Goal: Information Seeking & Learning: Learn about a topic

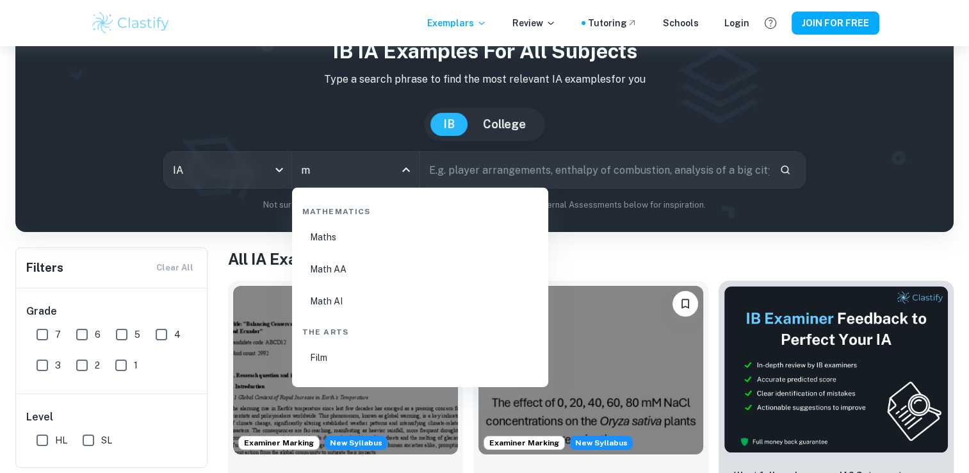
scroll to position [448, 0]
click at [324, 268] on li "Math AA" at bounding box center [420, 268] width 246 height 29
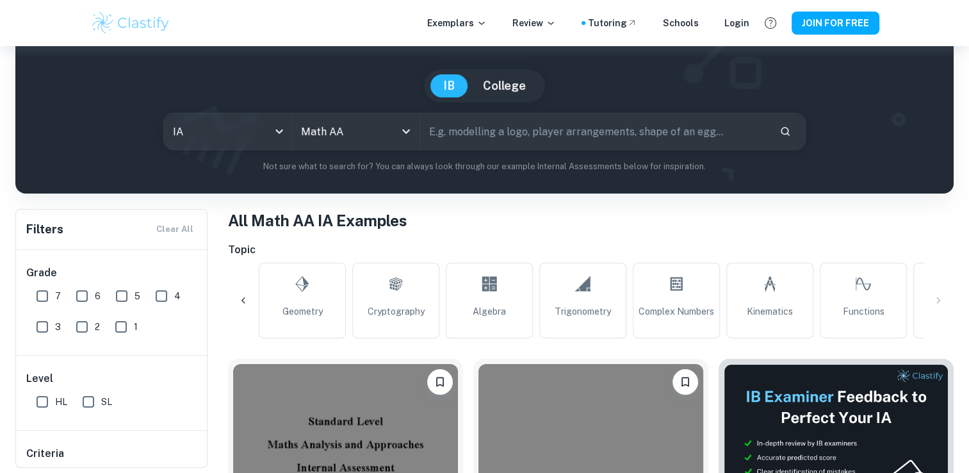
scroll to position [0, 919]
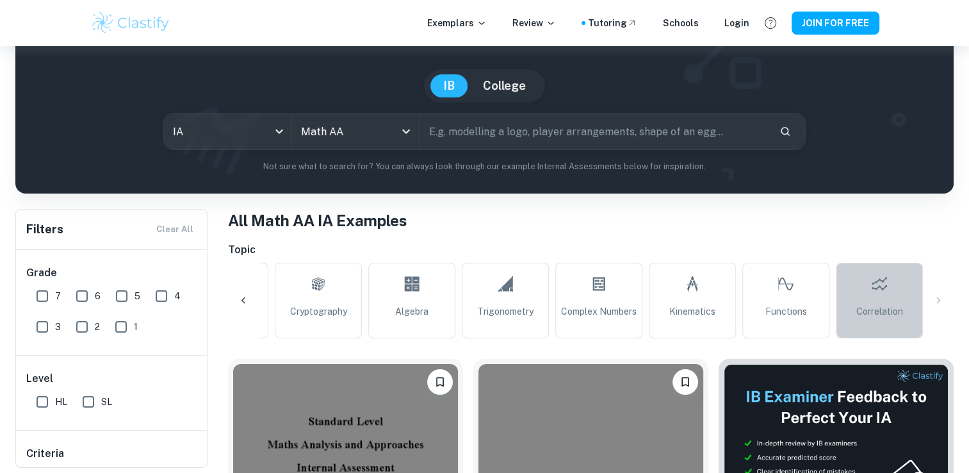
click at [862, 306] on span "Correlation" at bounding box center [880, 311] width 47 height 14
type input "Correlation"
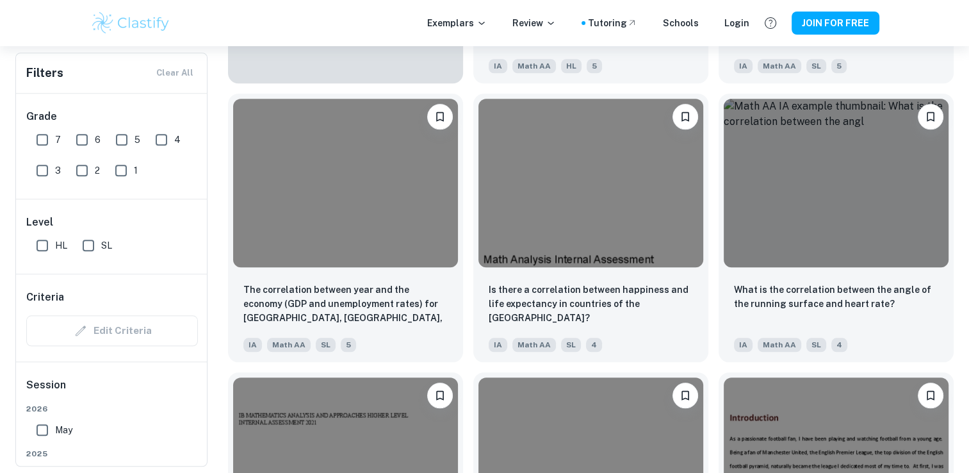
scroll to position [1202, 0]
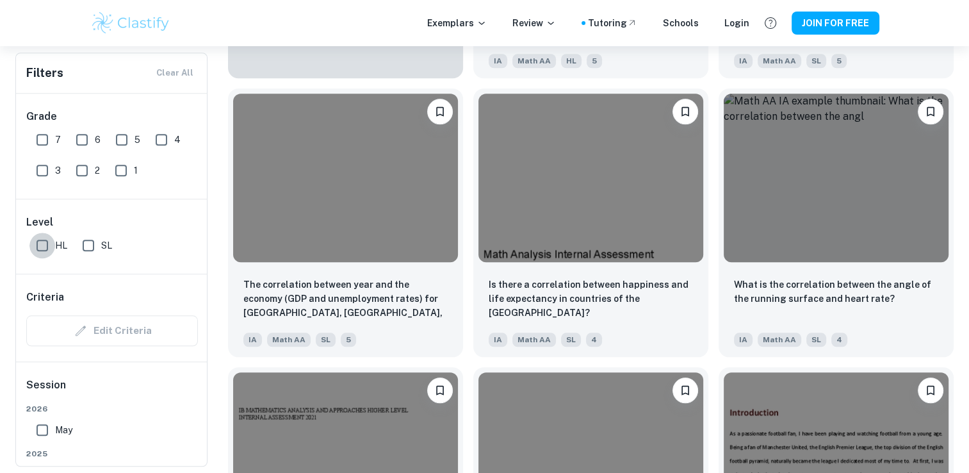
click at [46, 254] on input "HL" at bounding box center [42, 246] width 26 height 26
checkbox input "true"
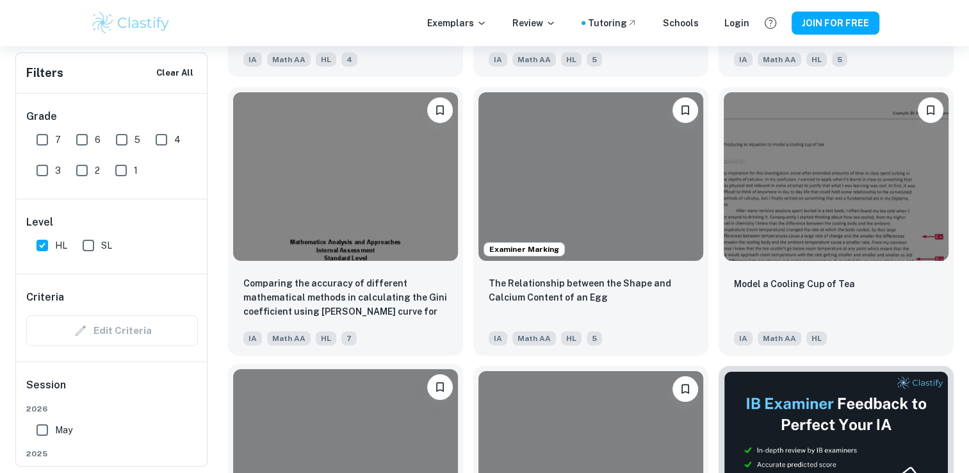
scroll to position [4582, 0]
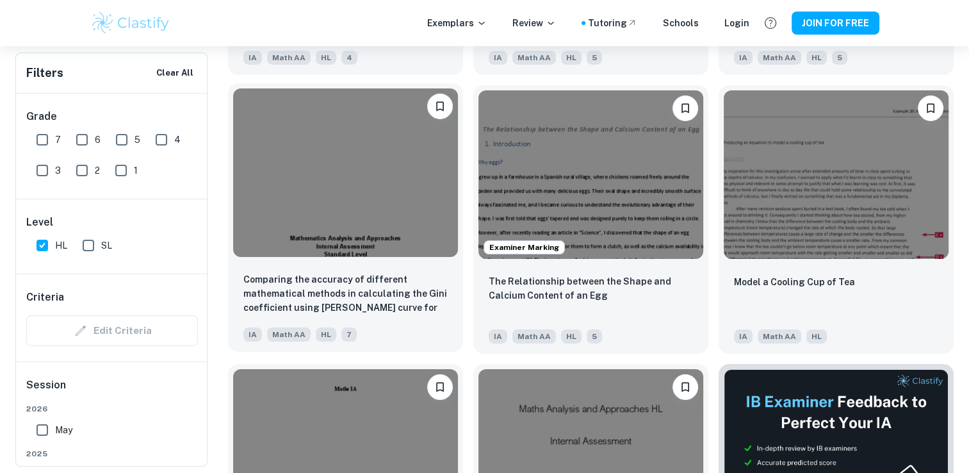
click at [354, 226] on img at bounding box center [345, 172] width 225 height 169
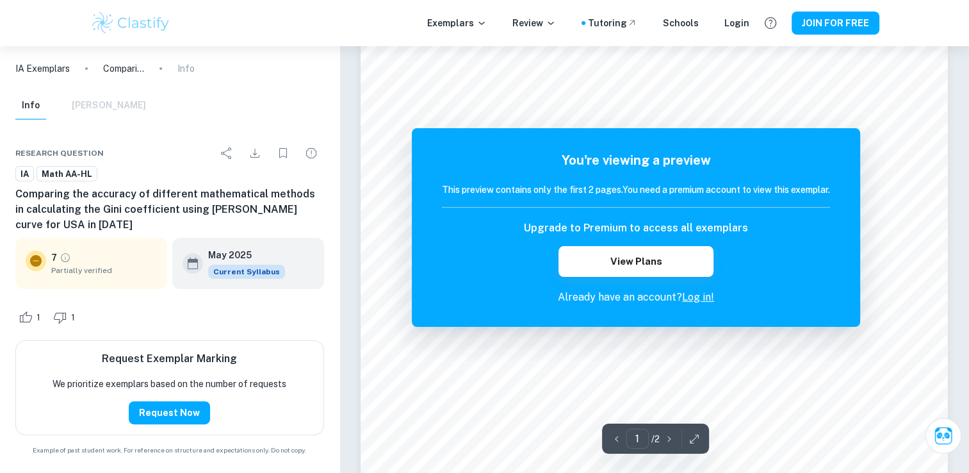
scroll to position [245, 0]
click at [696, 296] on link "Log in!" at bounding box center [698, 297] width 32 height 12
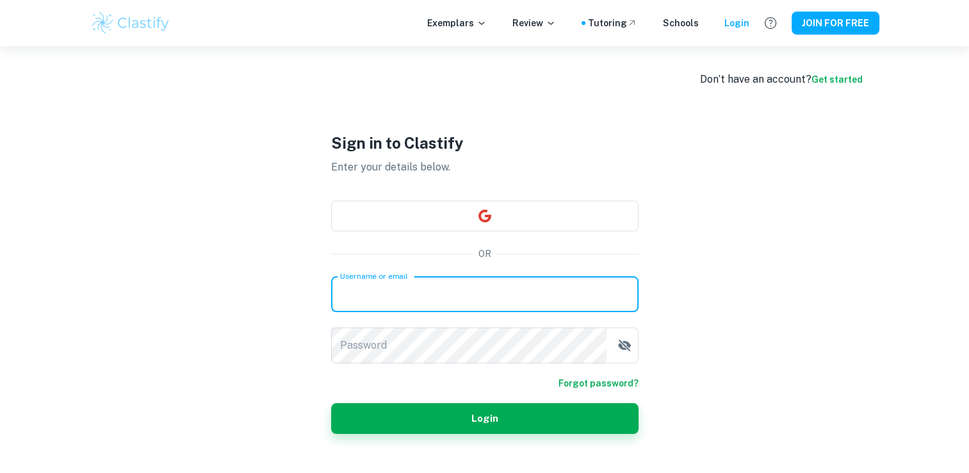
click at [458, 298] on input "Username or email" at bounding box center [485, 294] width 308 height 36
type input "[EMAIL_ADDRESS][DOMAIN_NAME]"
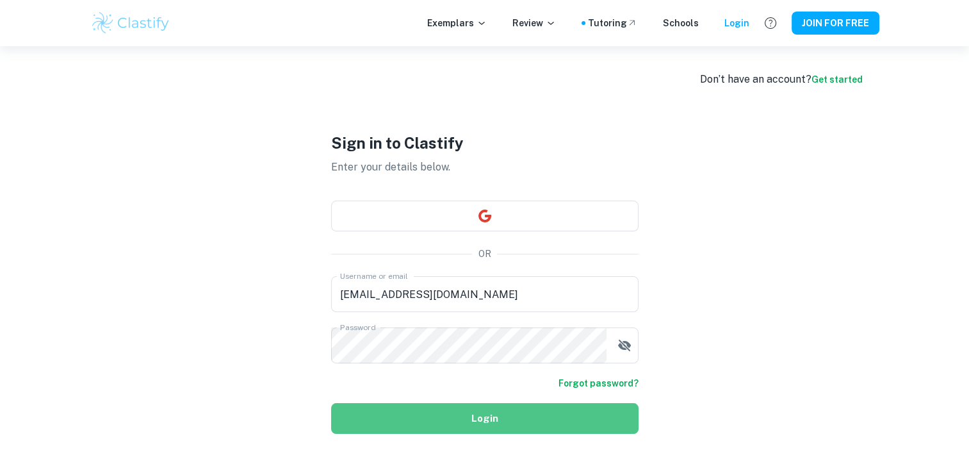
click at [522, 409] on button "Login" at bounding box center [485, 418] width 308 height 31
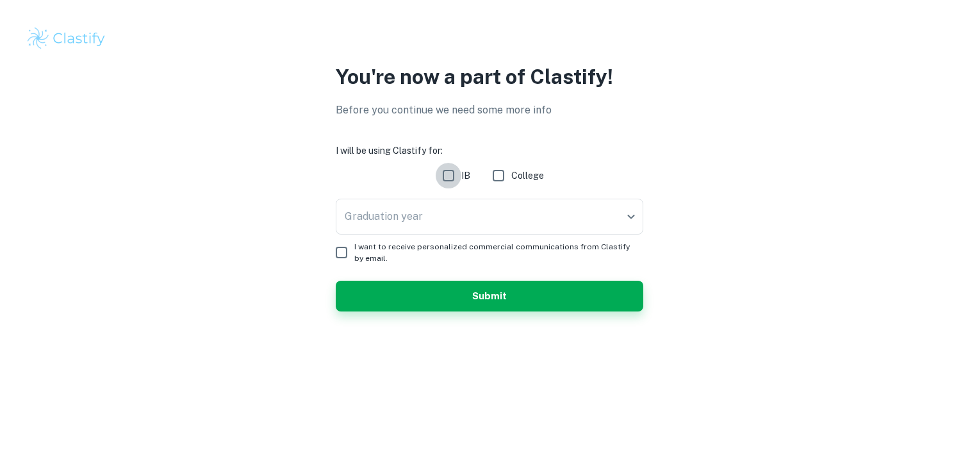
click at [444, 165] on input "IB" at bounding box center [449, 176] width 26 height 26
checkbox input "true"
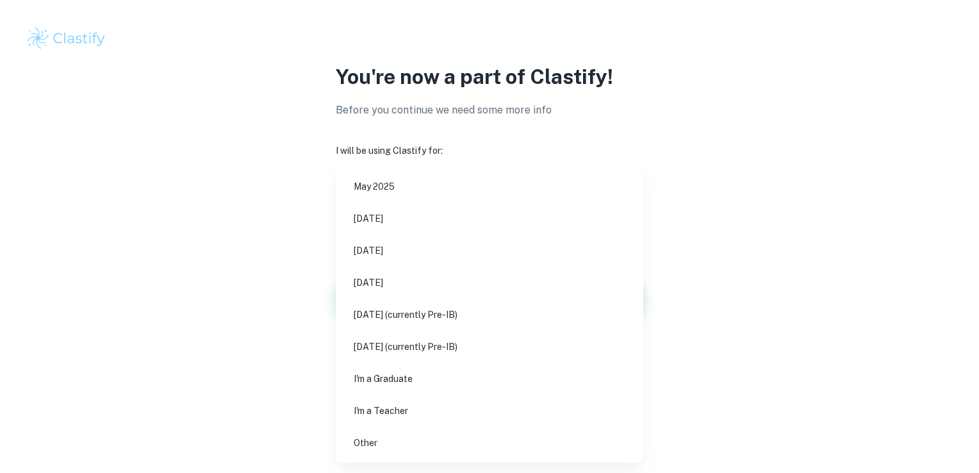
click at [628, 214] on body "We value your privacy We use cookies to enhance your browsing experience, serve…" at bounding box center [489, 236] width 979 height 473
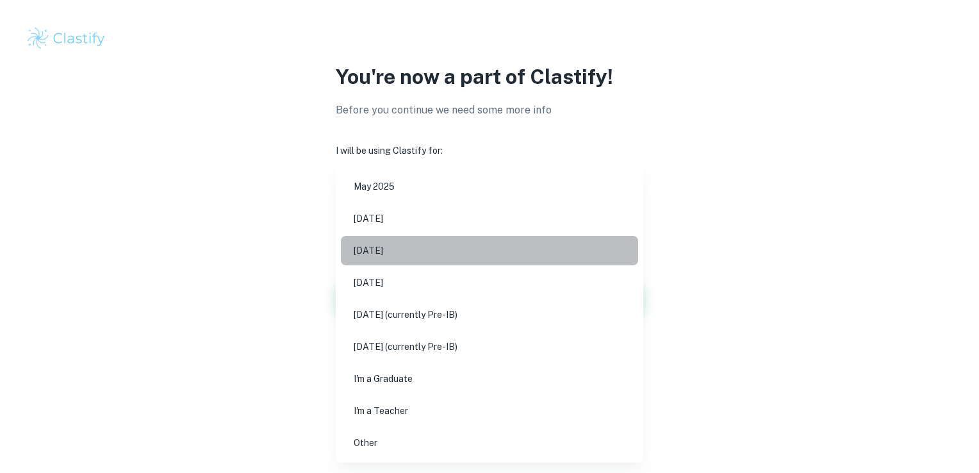
click at [595, 240] on li "[DATE]" at bounding box center [489, 250] width 297 height 29
type input "M26"
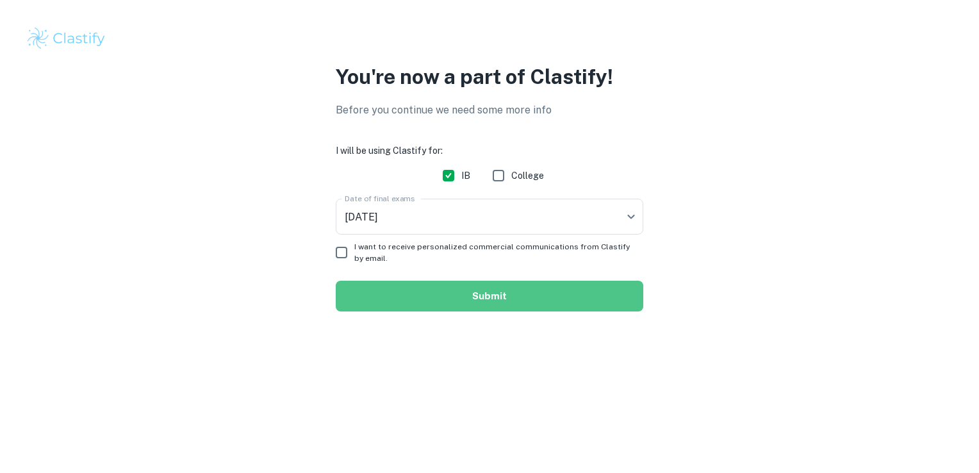
click at [568, 286] on button "Submit" at bounding box center [490, 296] width 308 height 31
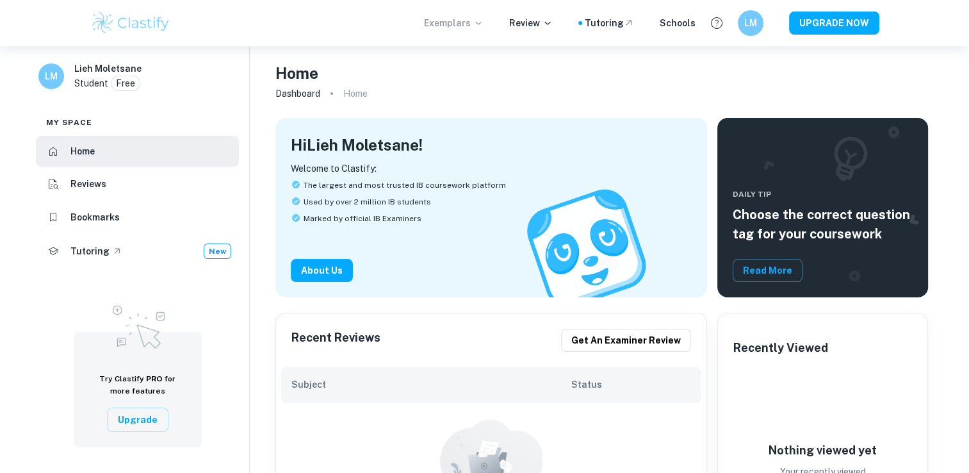
click at [484, 22] on icon at bounding box center [478, 23] width 10 height 10
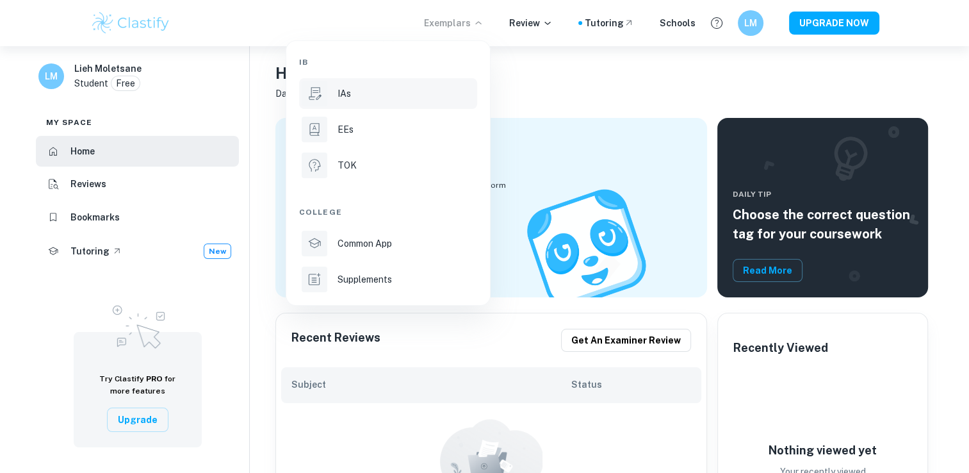
click at [416, 88] on div "IAs" at bounding box center [406, 93] width 137 height 14
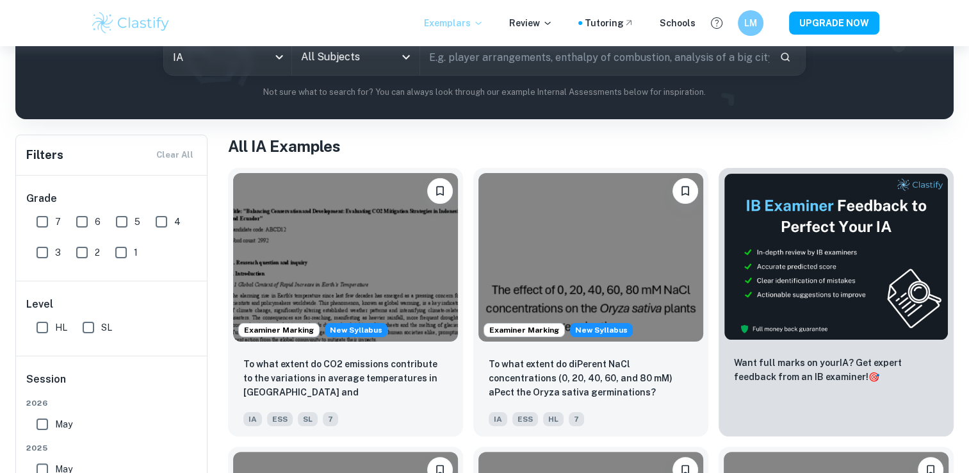
scroll to position [301, 0]
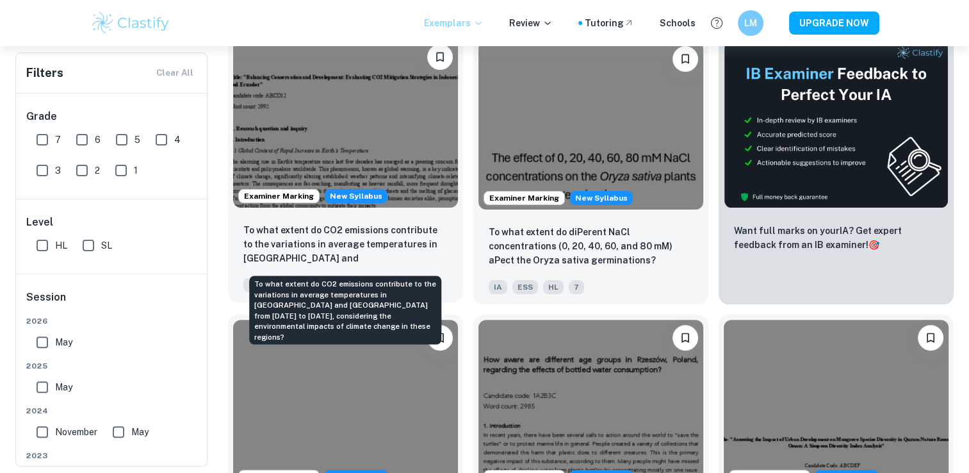
click at [378, 242] on p "To what extent do CO2 emissions contribute to the variations in average tempera…" at bounding box center [345, 245] width 204 height 44
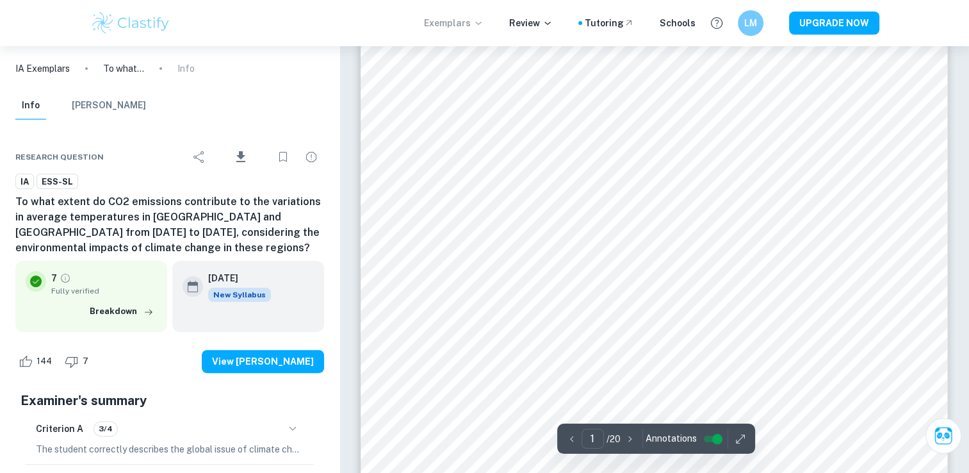
scroll to position [277, 0]
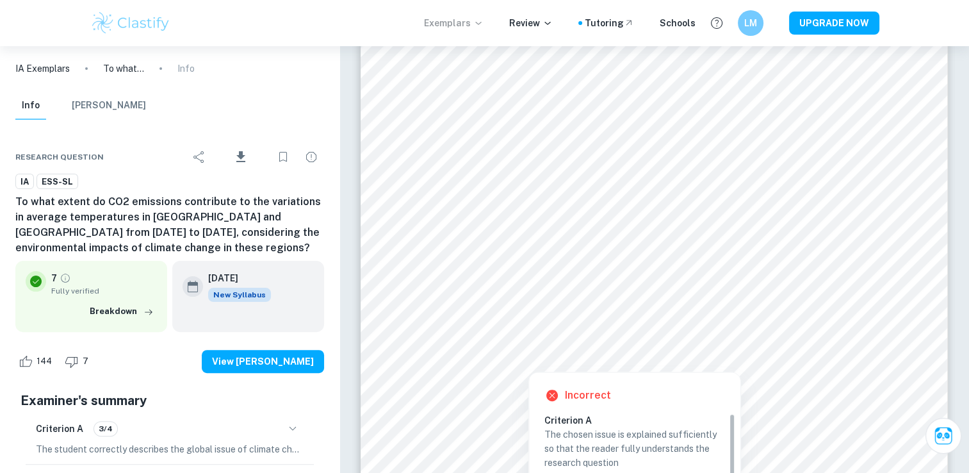
click at [848, 345] on div at bounding box center [674, 347] width 441 height 15
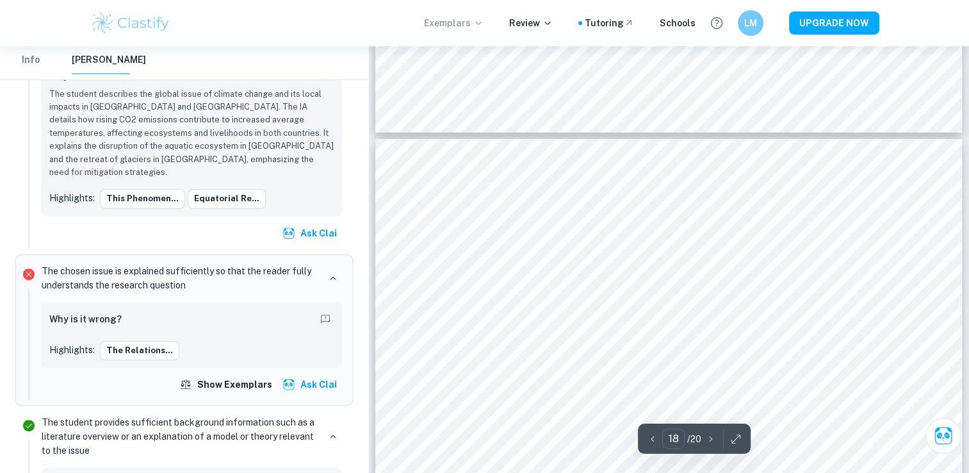
scroll to position [13325, 0]
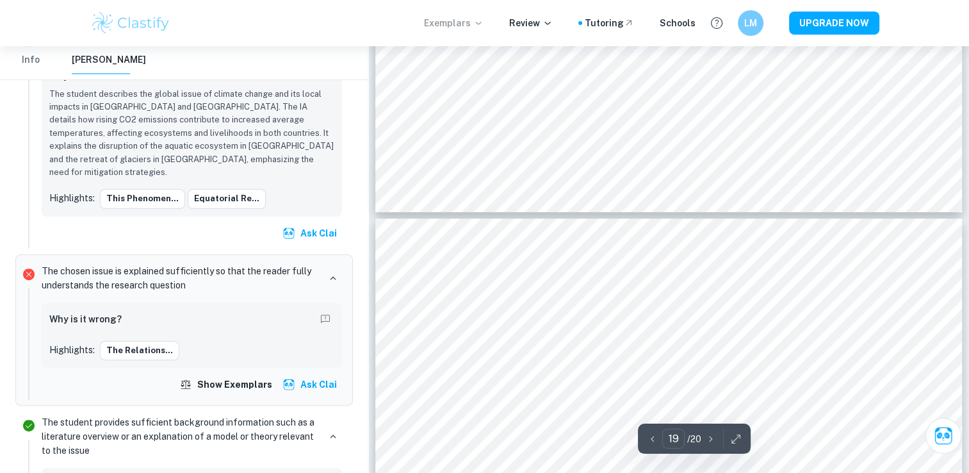
type input "20"
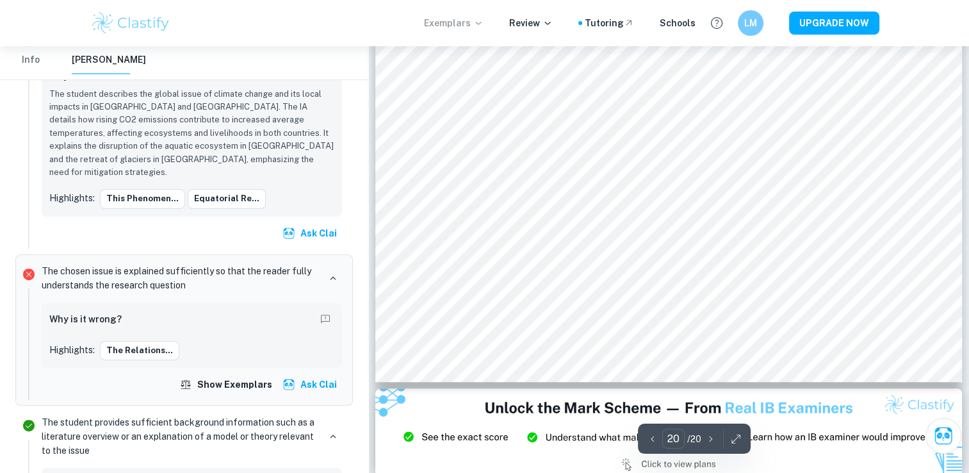
scroll to position [15384, 0]
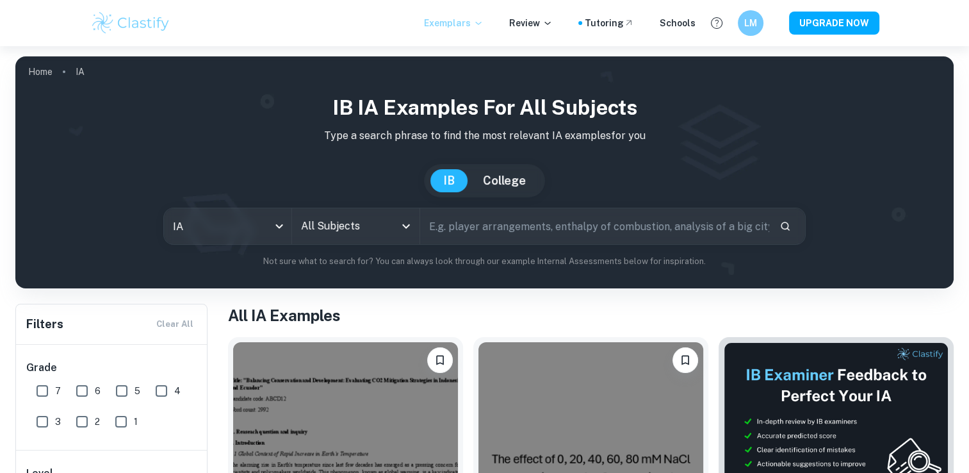
click at [410, 232] on icon "Open" at bounding box center [406, 225] width 15 height 15
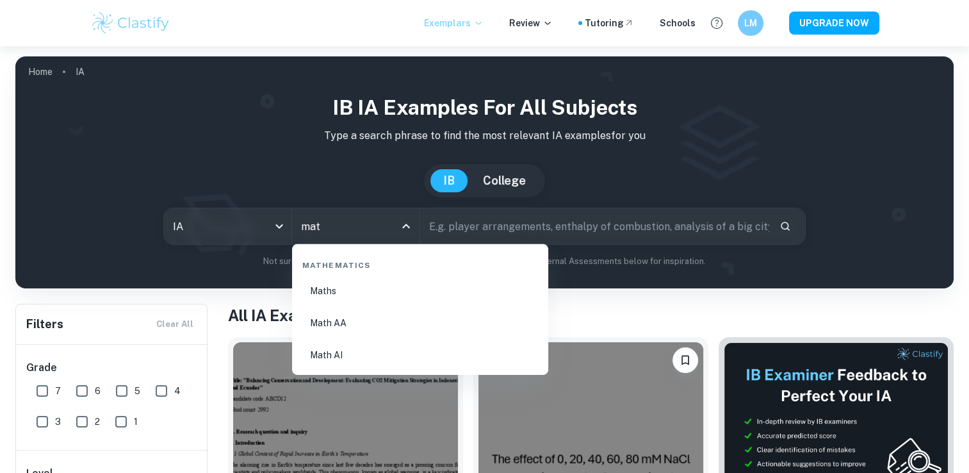
click at [365, 329] on li "Math AA" at bounding box center [420, 322] width 246 height 29
type input "Math AA"
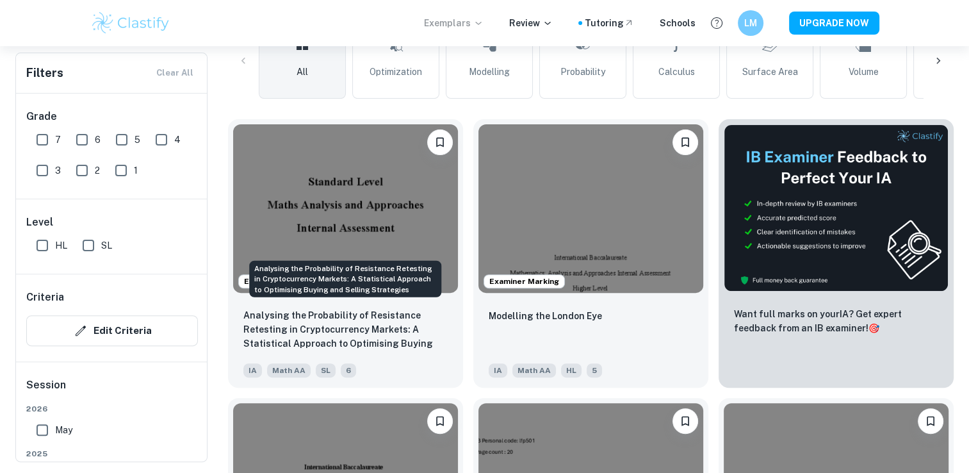
scroll to position [245, 0]
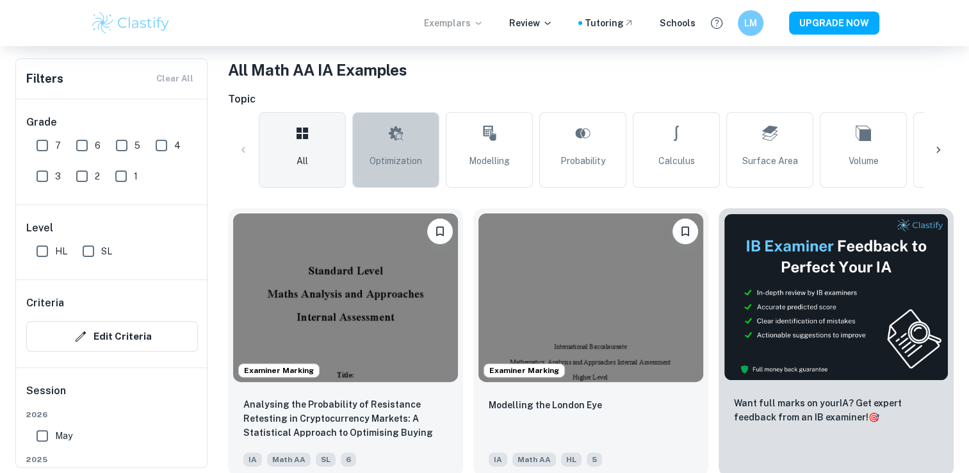
click at [382, 136] on link "Optimization" at bounding box center [395, 150] width 87 height 76
type input "Optimization"
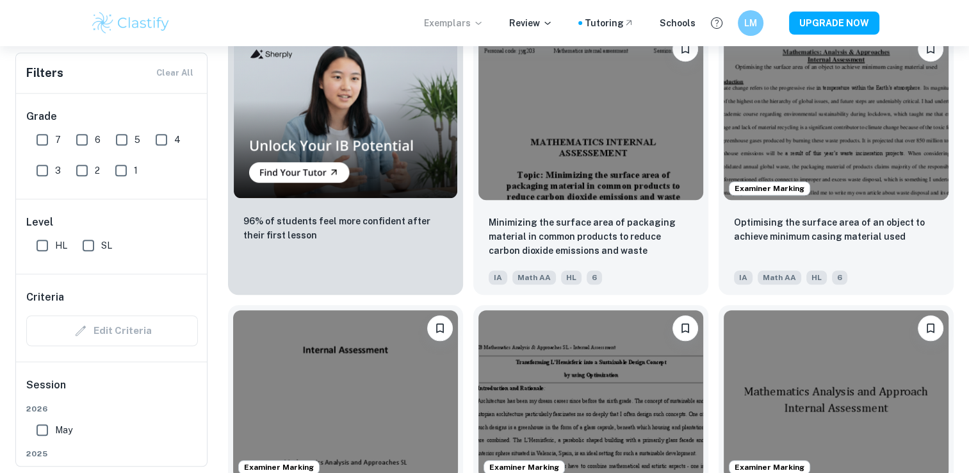
scroll to position [987, 0]
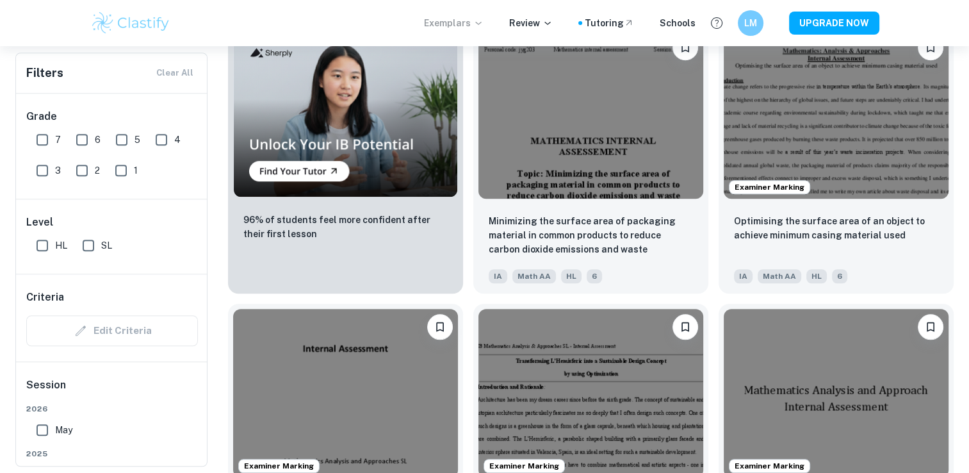
click at [54, 138] on input "7" at bounding box center [42, 140] width 26 height 26
checkbox input "true"
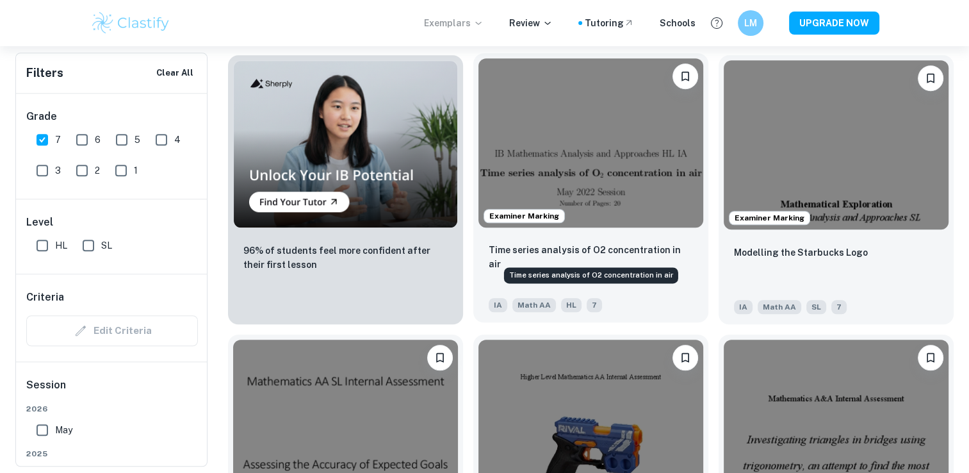
click at [579, 248] on p "Time series analysis of O2 concentration in air" at bounding box center [591, 257] width 204 height 28
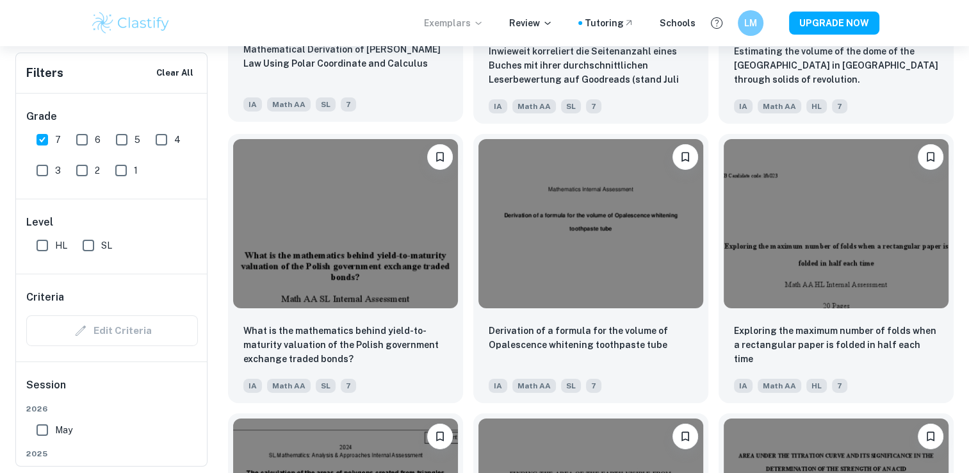
scroll to position [4257, 0]
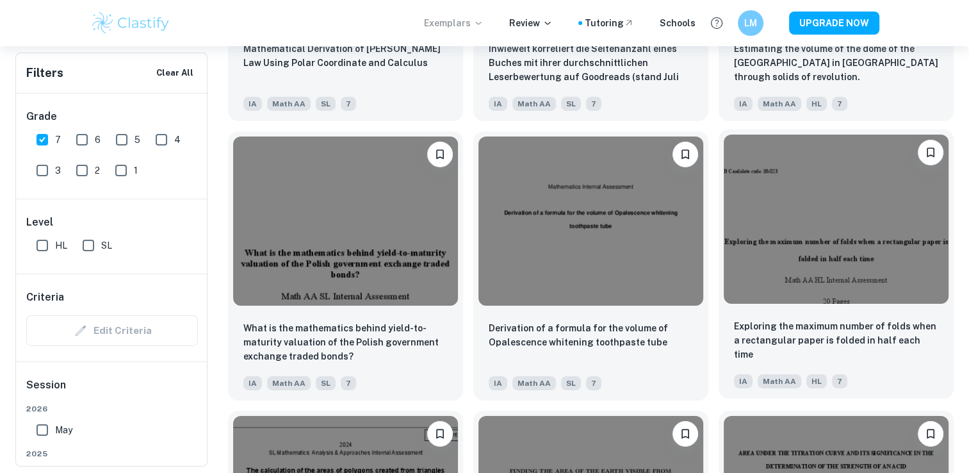
click at [833, 271] on img at bounding box center [836, 219] width 225 height 169
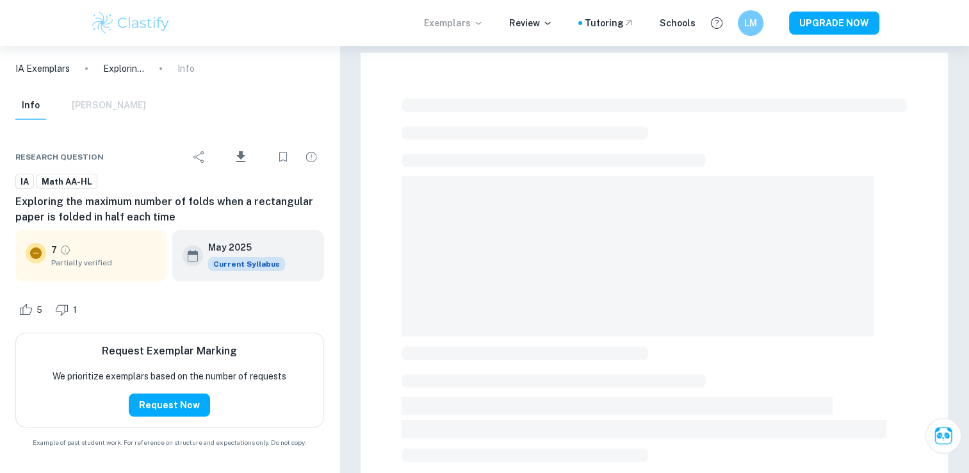
click at [830, 303] on span at bounding box center [638, 256] width 473 height 160
